Goal: Task Accomplishment & Management: Manage account settings

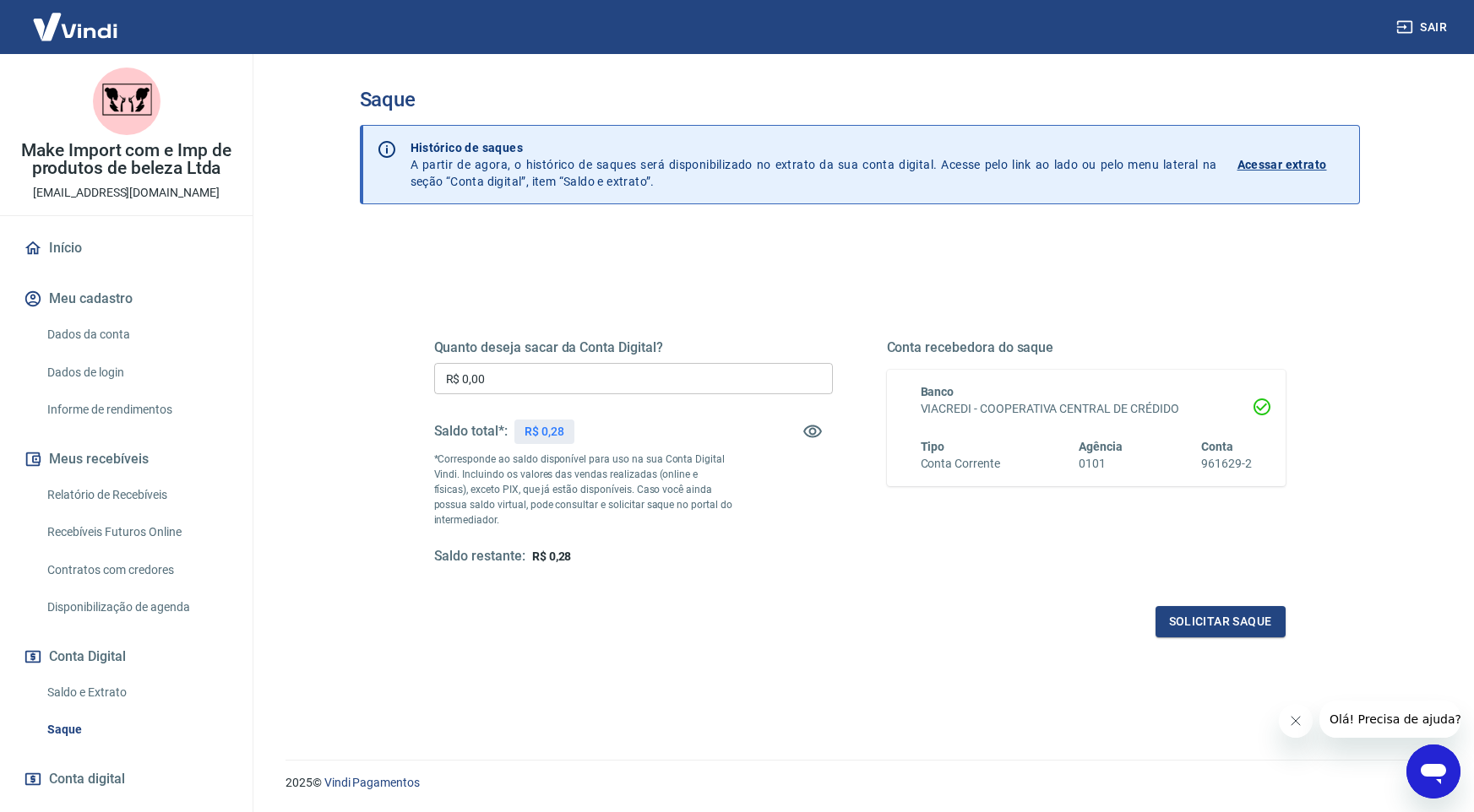
click at [142, 501] on link "Relatório de Recebíveis" at bounding box center [136, 495] width 191 height 35
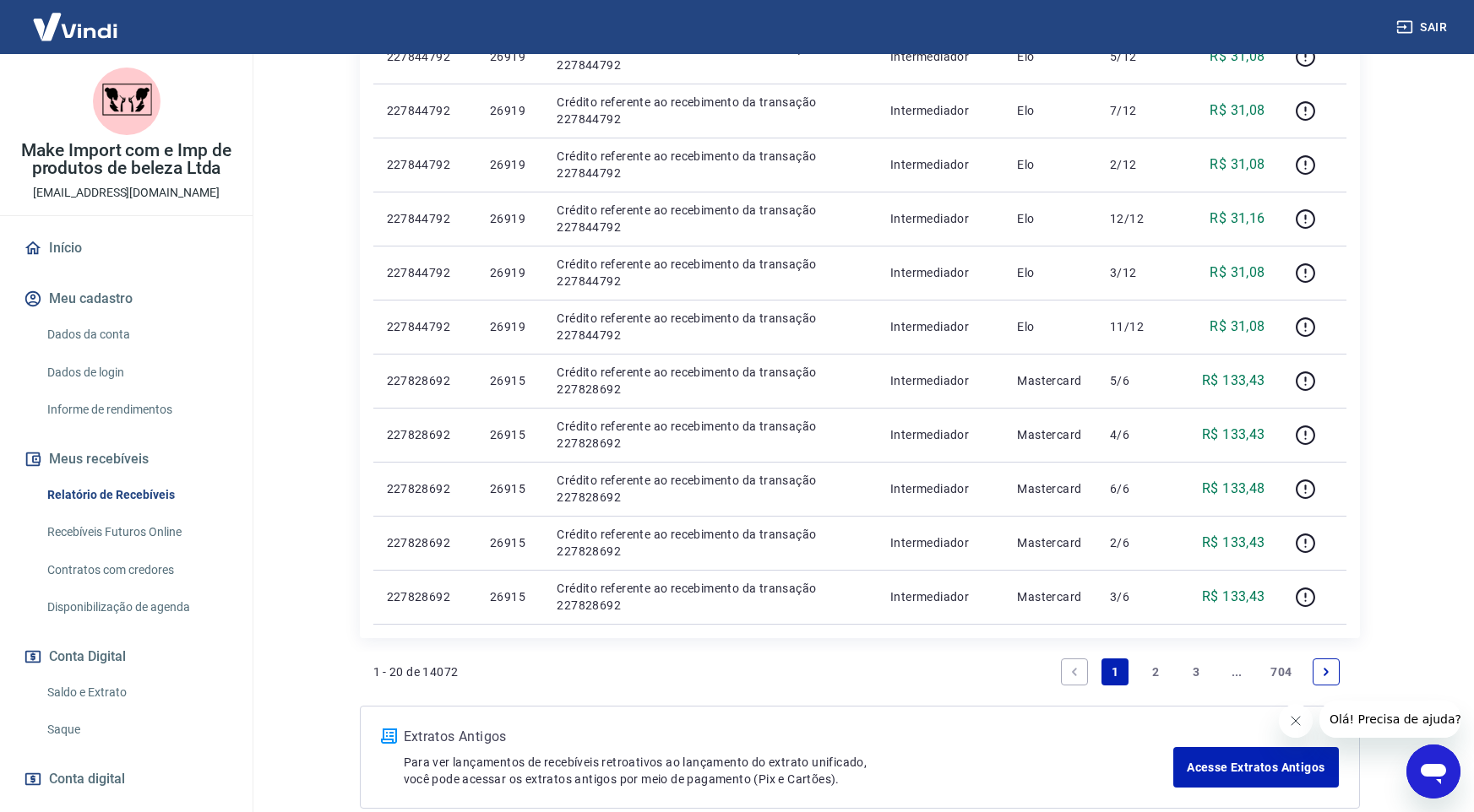
scroll to position [940, 0]
click at [1147, 673] on link "2" at bounding box center [1156, 670] width 27 height 27
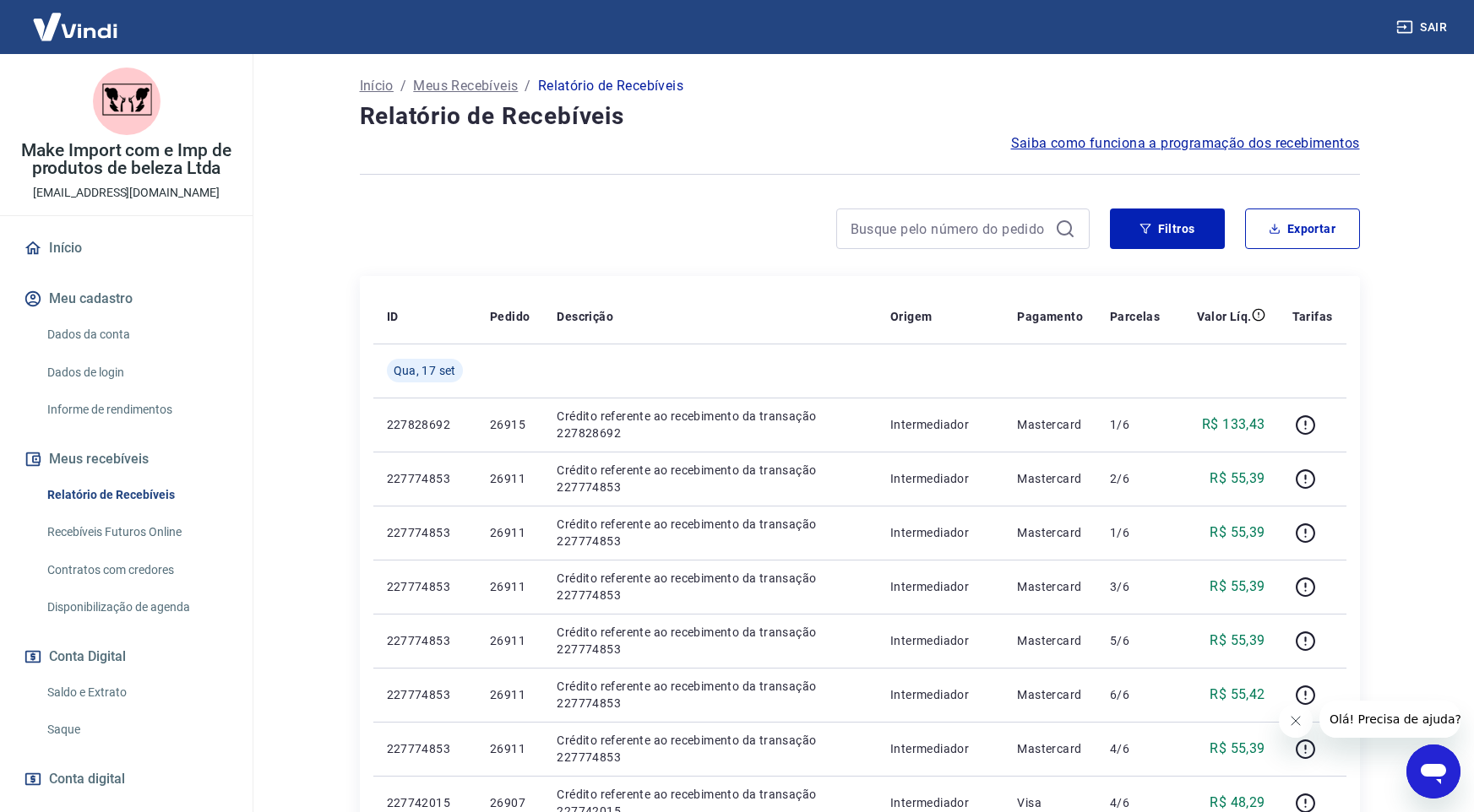
scroll to position [86, 0]
click at [84, 733] on link "Saque" at bounding box center [136, 729] width 191 height 35
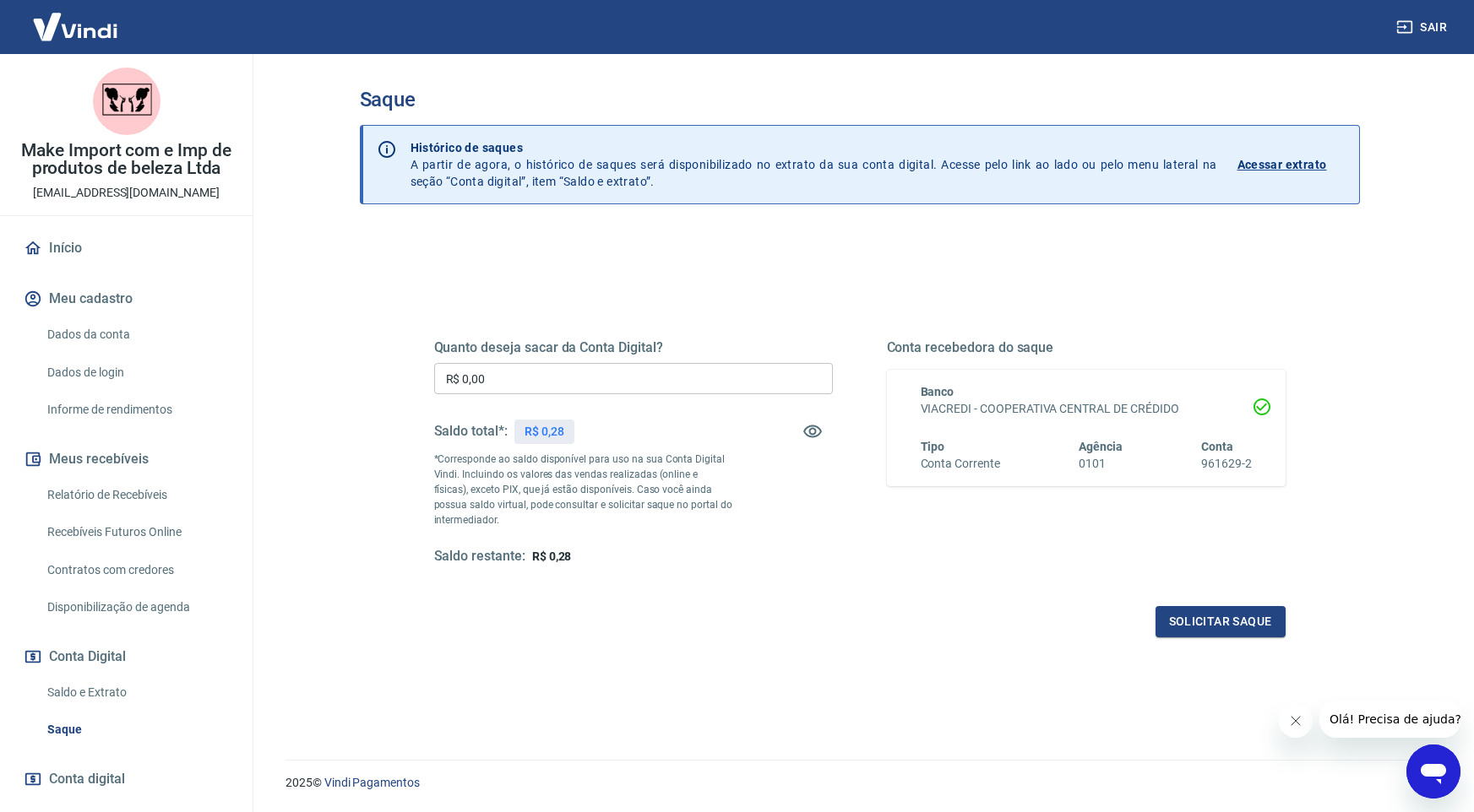
scroll to position [50, 0]
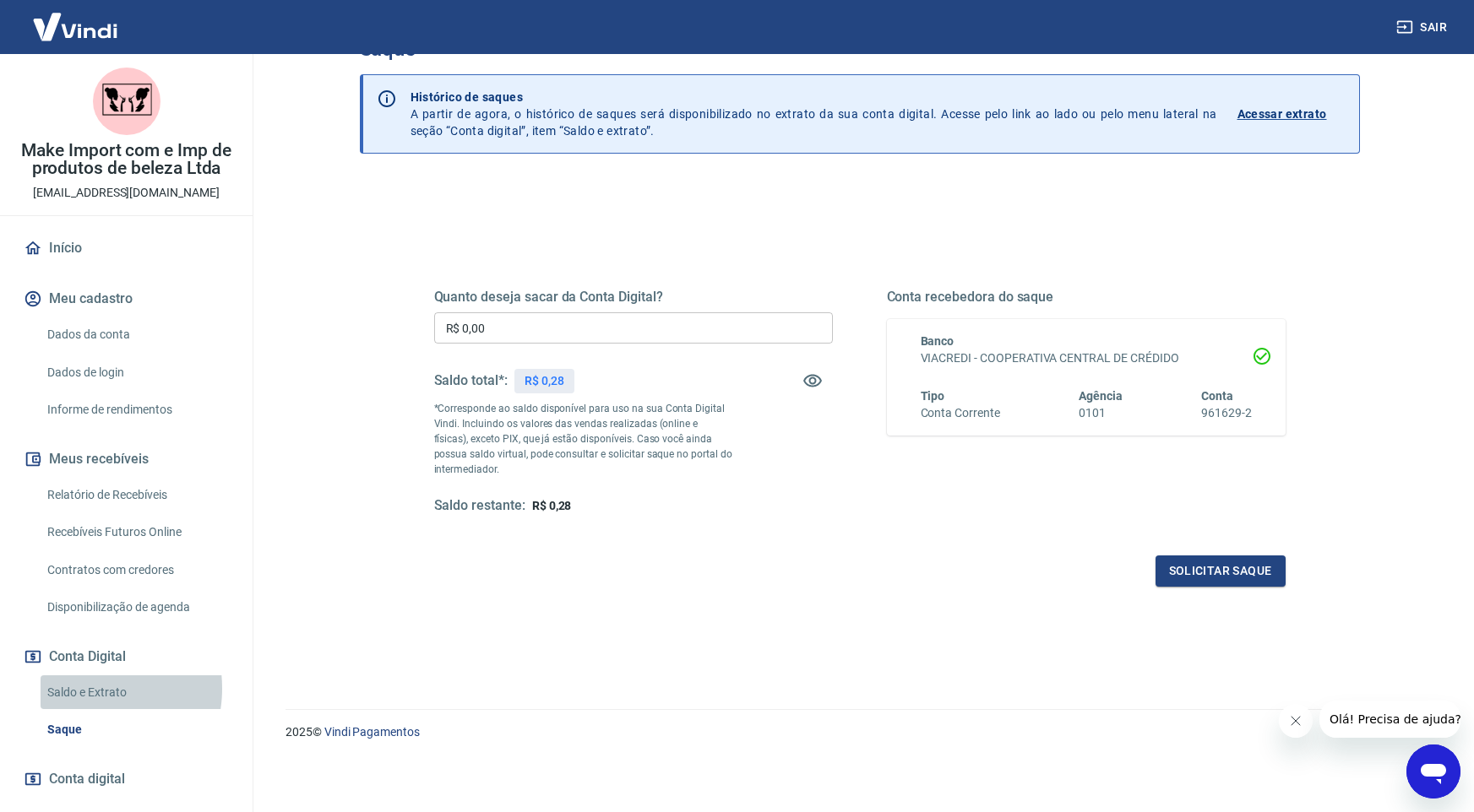
click at [89, 688] on link "Saldo e Extrato" at bounding box center [136, 693] width 191 height 35
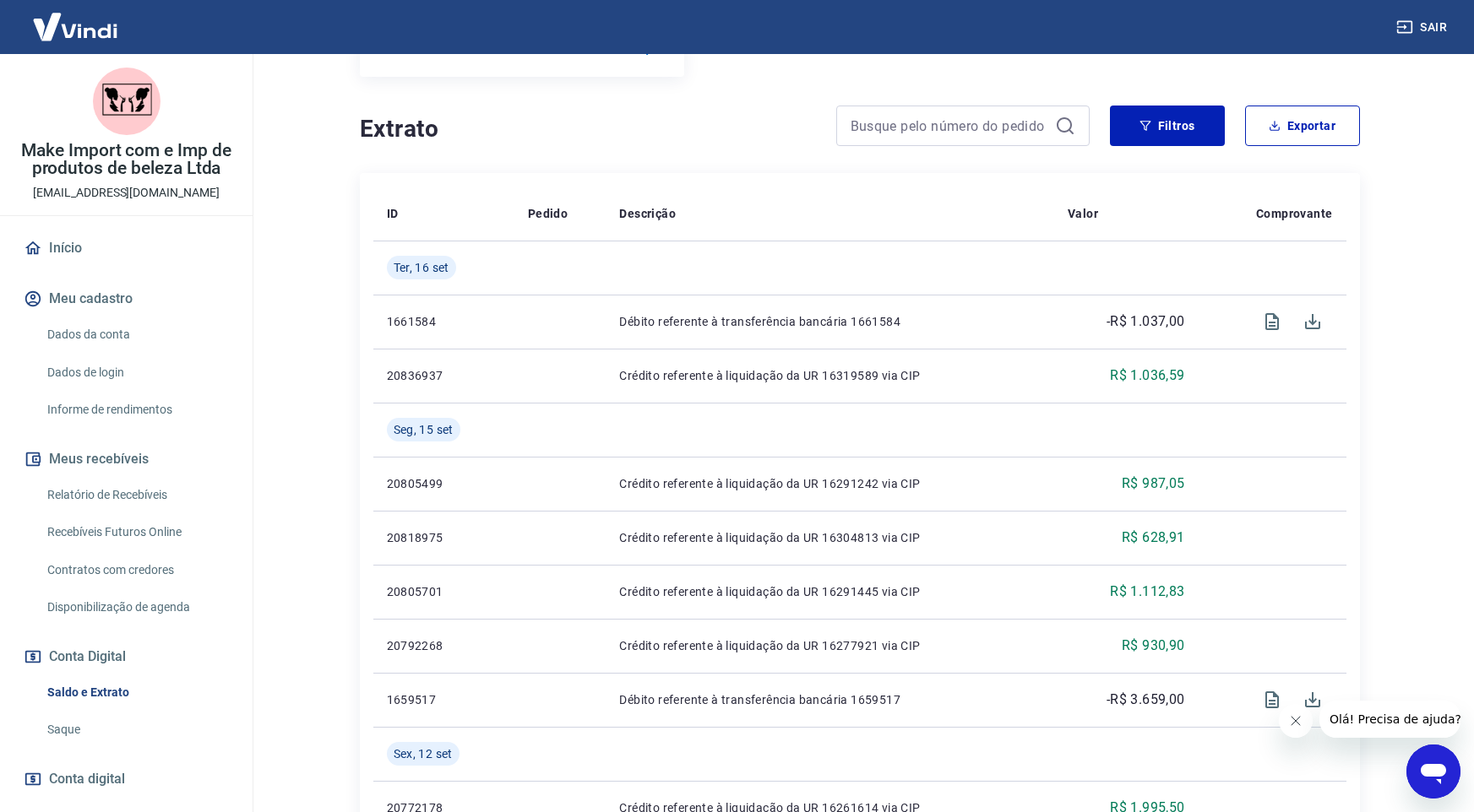
scroll to position [335, 0]
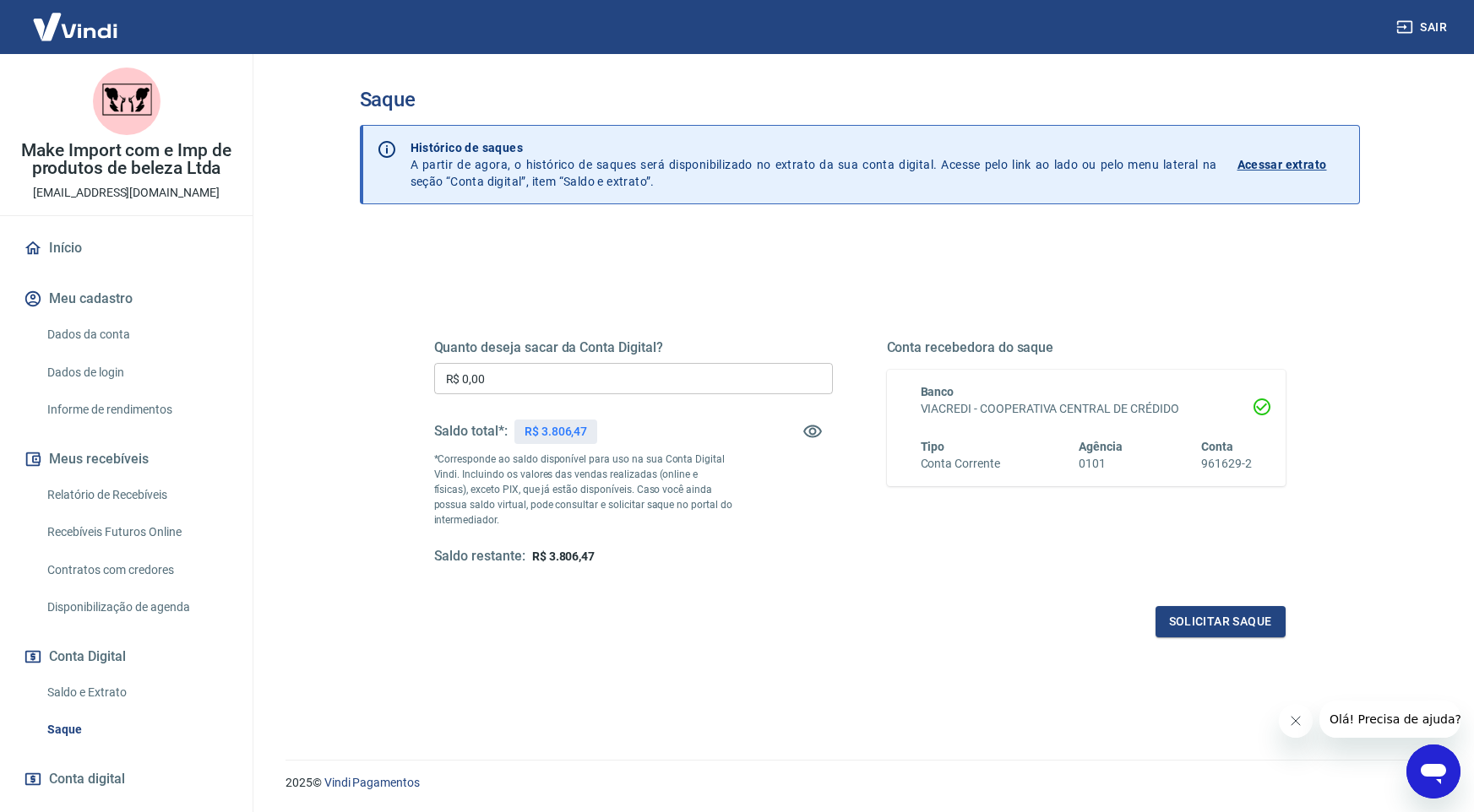
click at [553, 369] on input "R$ 0,00" at bounding box center [634, 378] width 399 height 31
click at [537, 380] on input "R$ 0,00" at bounding box center [634, 378] width 399 height 31
click at [537, 381] on input "R$ 0,00" at bounding box center [634, 378] width 399 height 31
type input "R$ 3.806,00"
click at [1209, 620] on button "Solicitar saque" at bounding box center [1221, 622] width 130 height 31
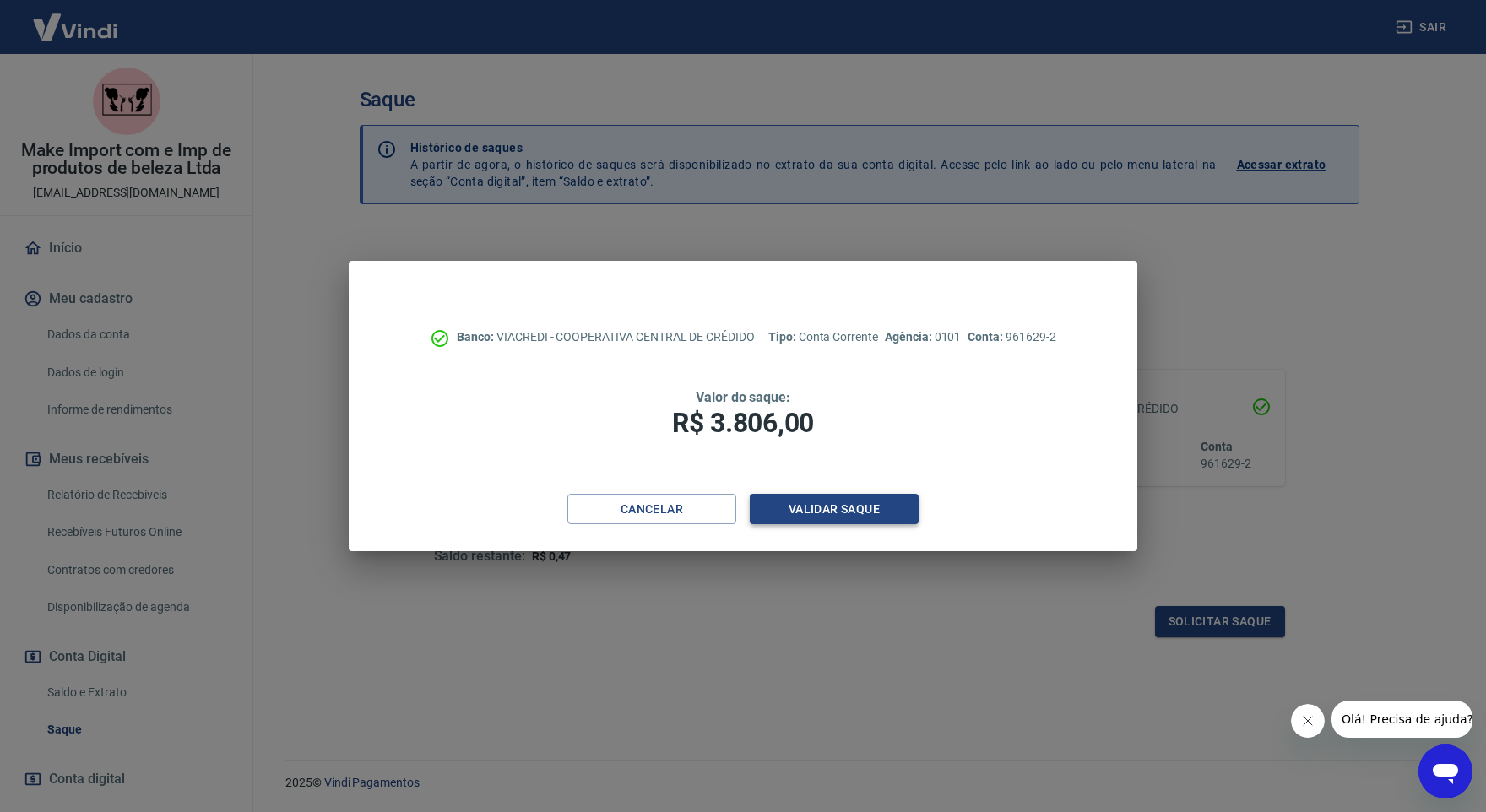
click at [862, 504] on button "Validar saque" at bounding box center [835, 509] width 169 height 31
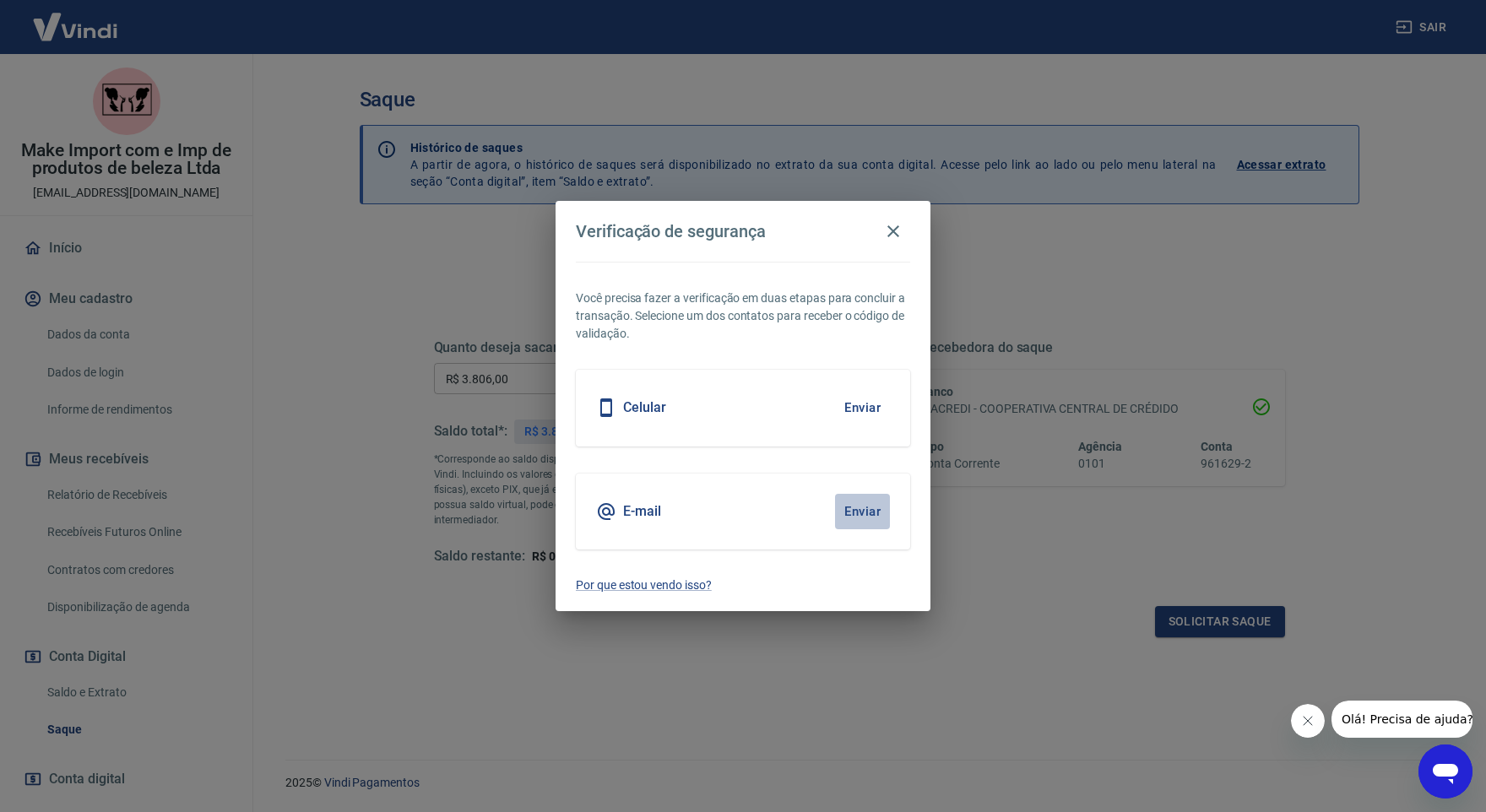
click at [862, 504] on button "Enviar" at bounding box center [862, 511] width 55 height 35
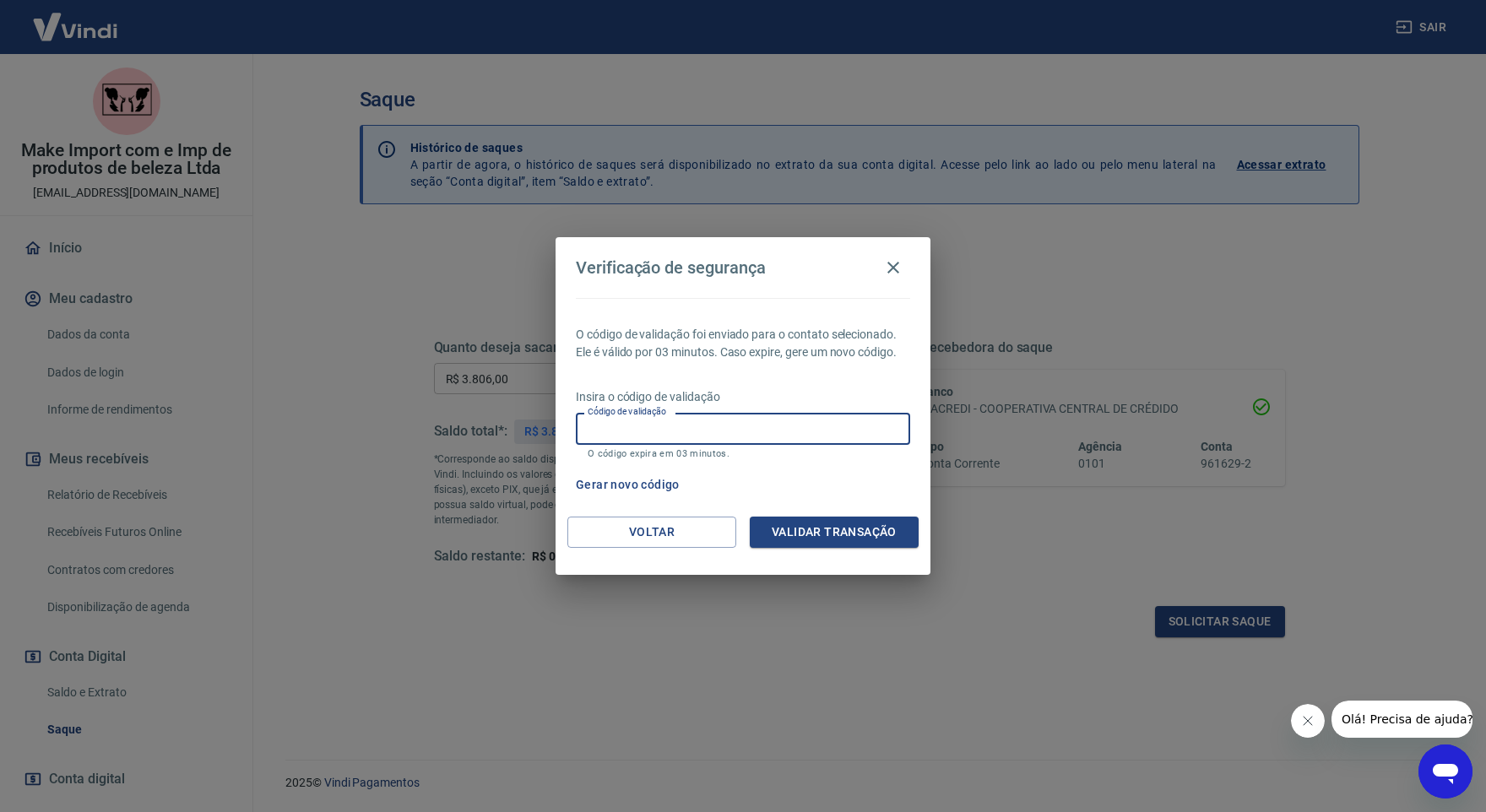
click at [664, 431] on input "Código de validação" at bounding box center [743, 428] width 334 height 31
type input "916185"
click at [779, 530] on button "Validar transação" at bounding box center [835, 532] width 169 height 31
